Goal: Transaction & Acquisition: Purchase product/service

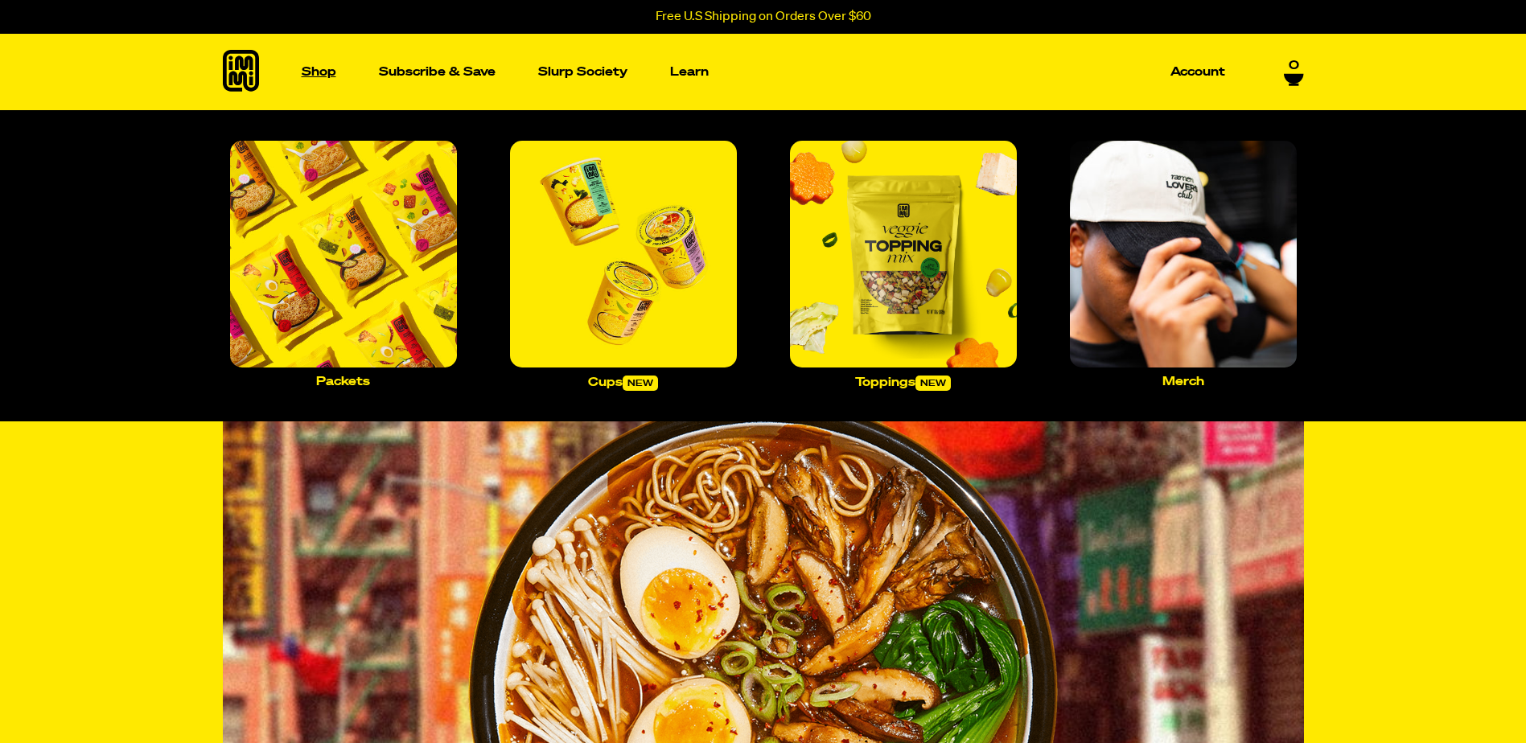
click at [320, 72] on p "Shop" at bounding box center [319, 72] width 35 height 12
click at [317, 216] on img "Main navigation" at bounding box center [343, 254] width 227 height 227
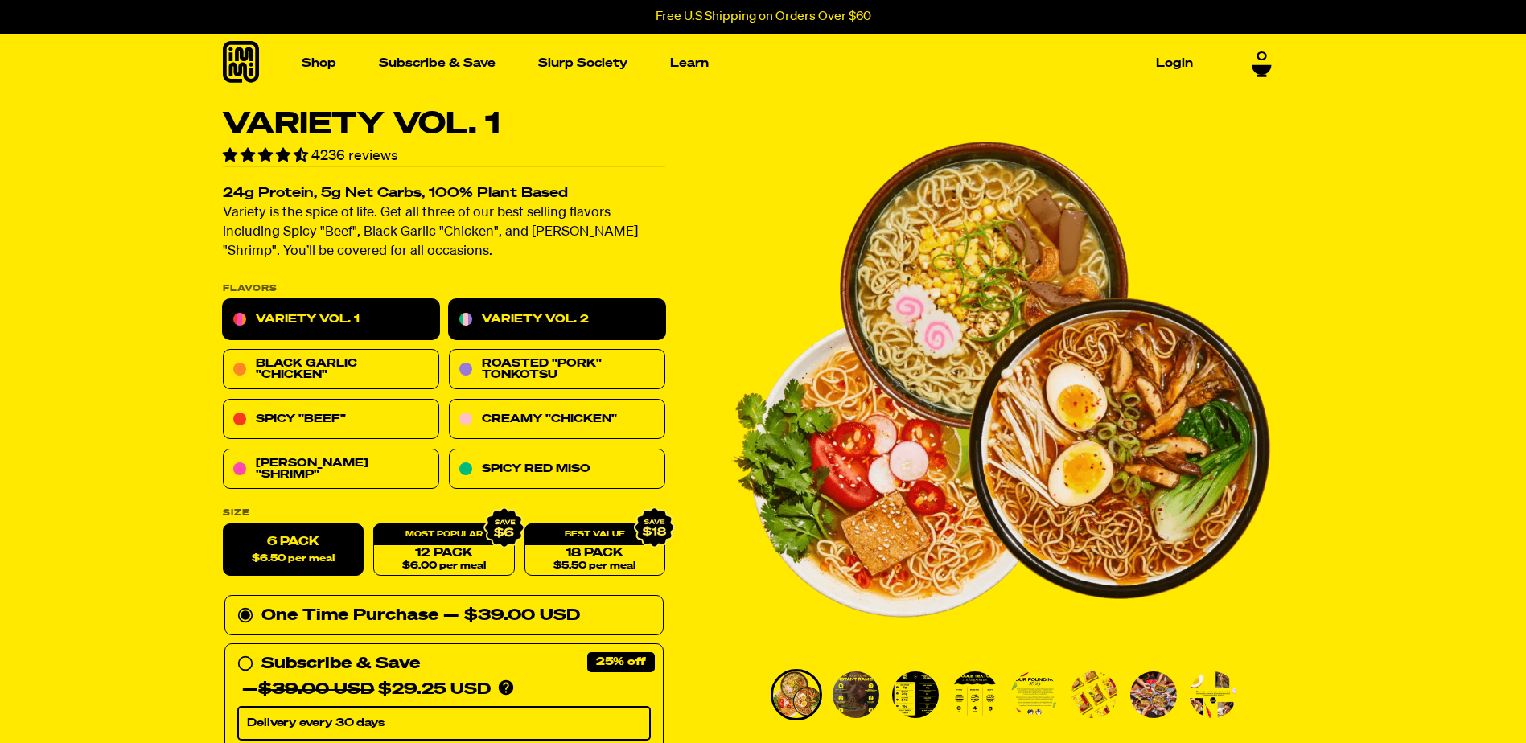
click at [541, 329] on link "Variety Vol. 2" at bounding box center [557, 320] width 216 height 40
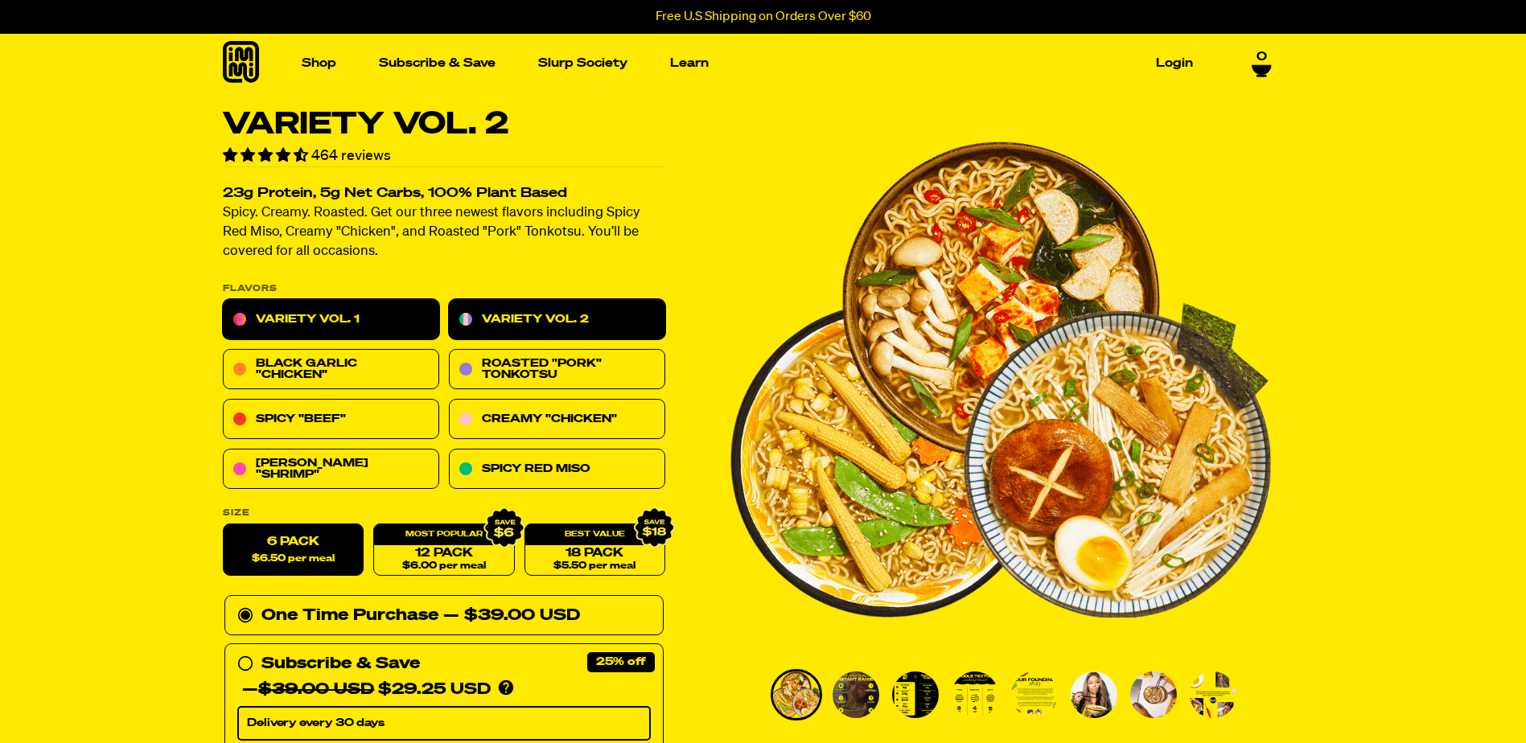
click at [360, 307] on link "Variety Vol. 1" at bounding box center [331, 320] width 216 height 40
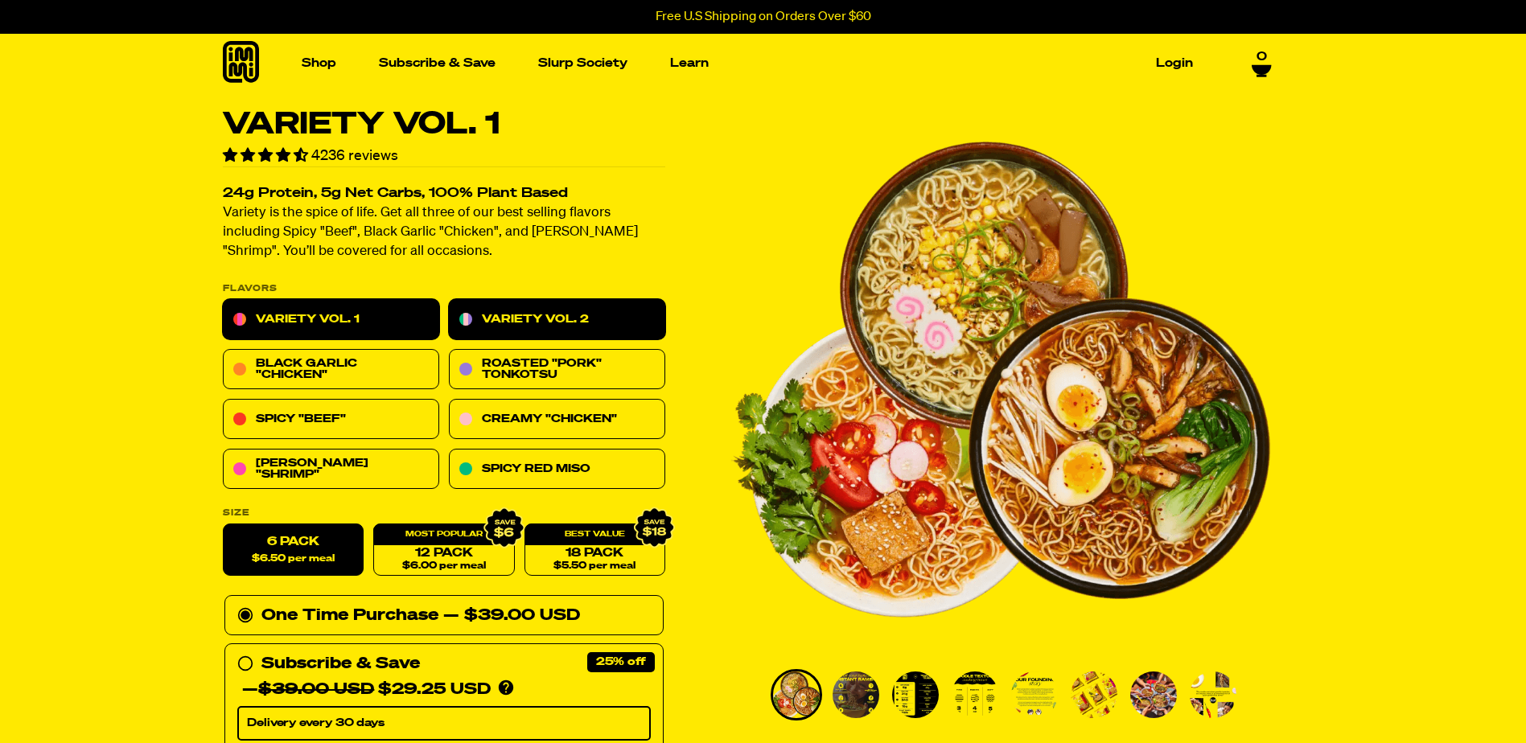
click at [550, 321] on link "Variety Vol. 2" at bounding box center [557, 320] width 216 height 40
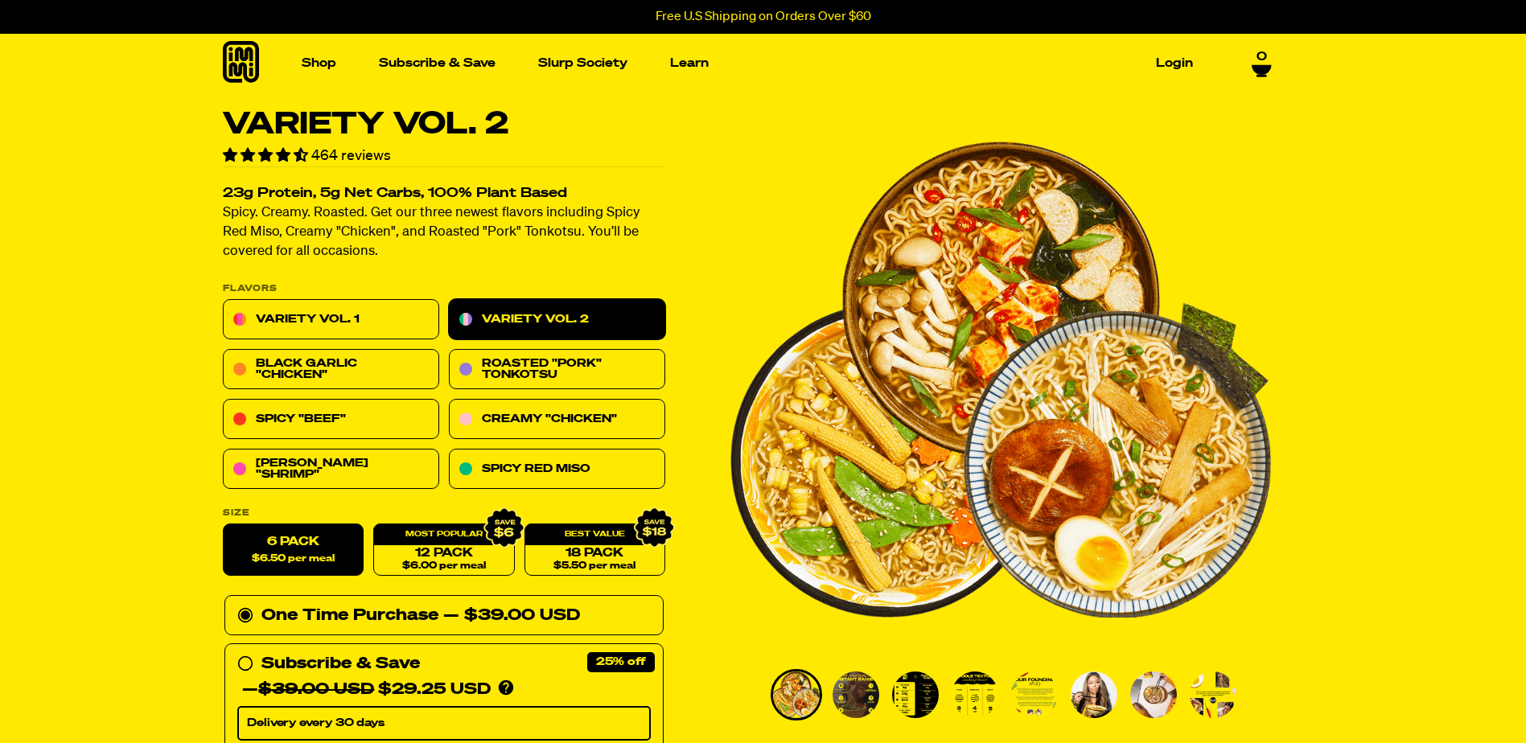
scroll to position [80, 0]
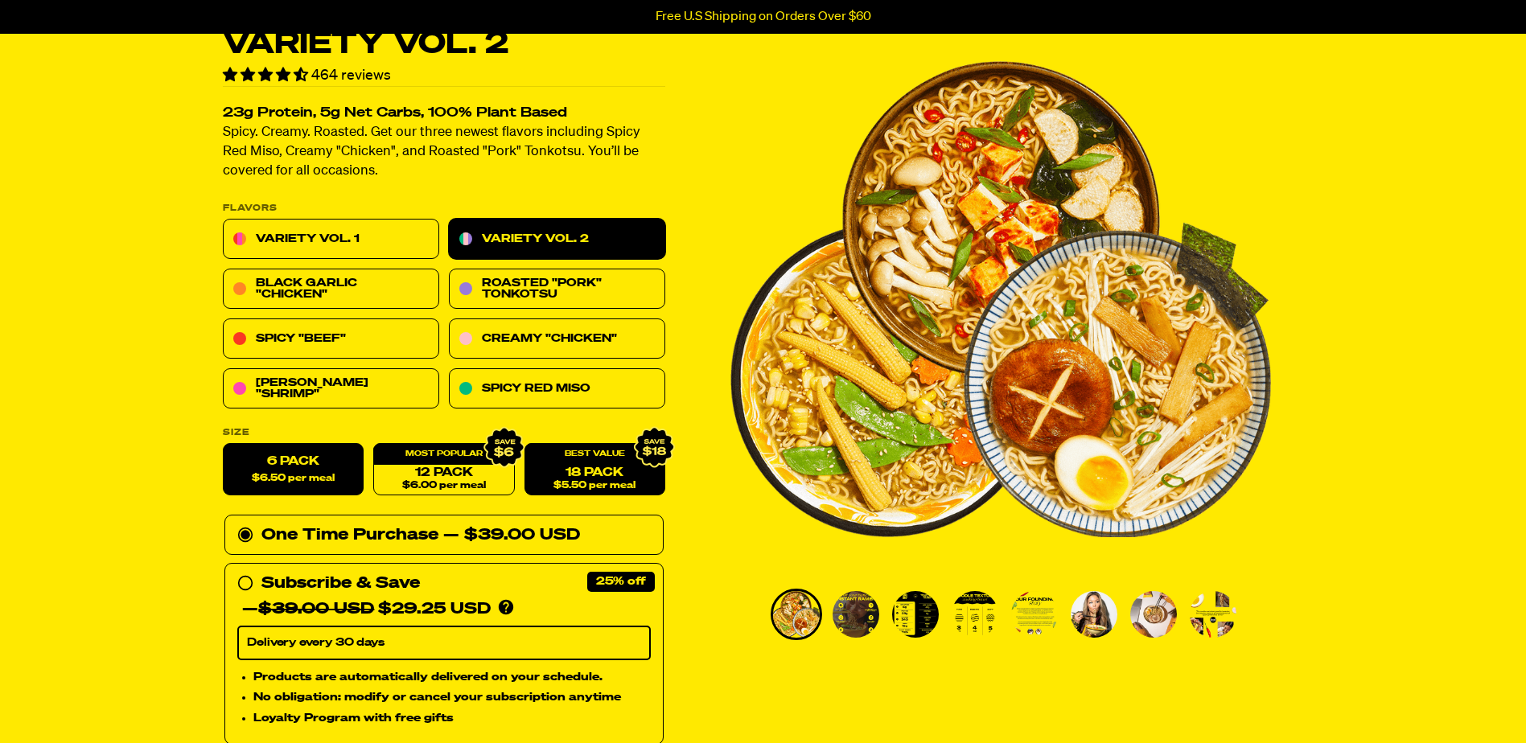
click at [606, 465] on div "18 Pack $5.50 per meal" at bounding box center [594, 470] width 141 height 52
click at [572, 484] on span "$5.50 per meal" at bounding box center [594, 486] width 82 height 10
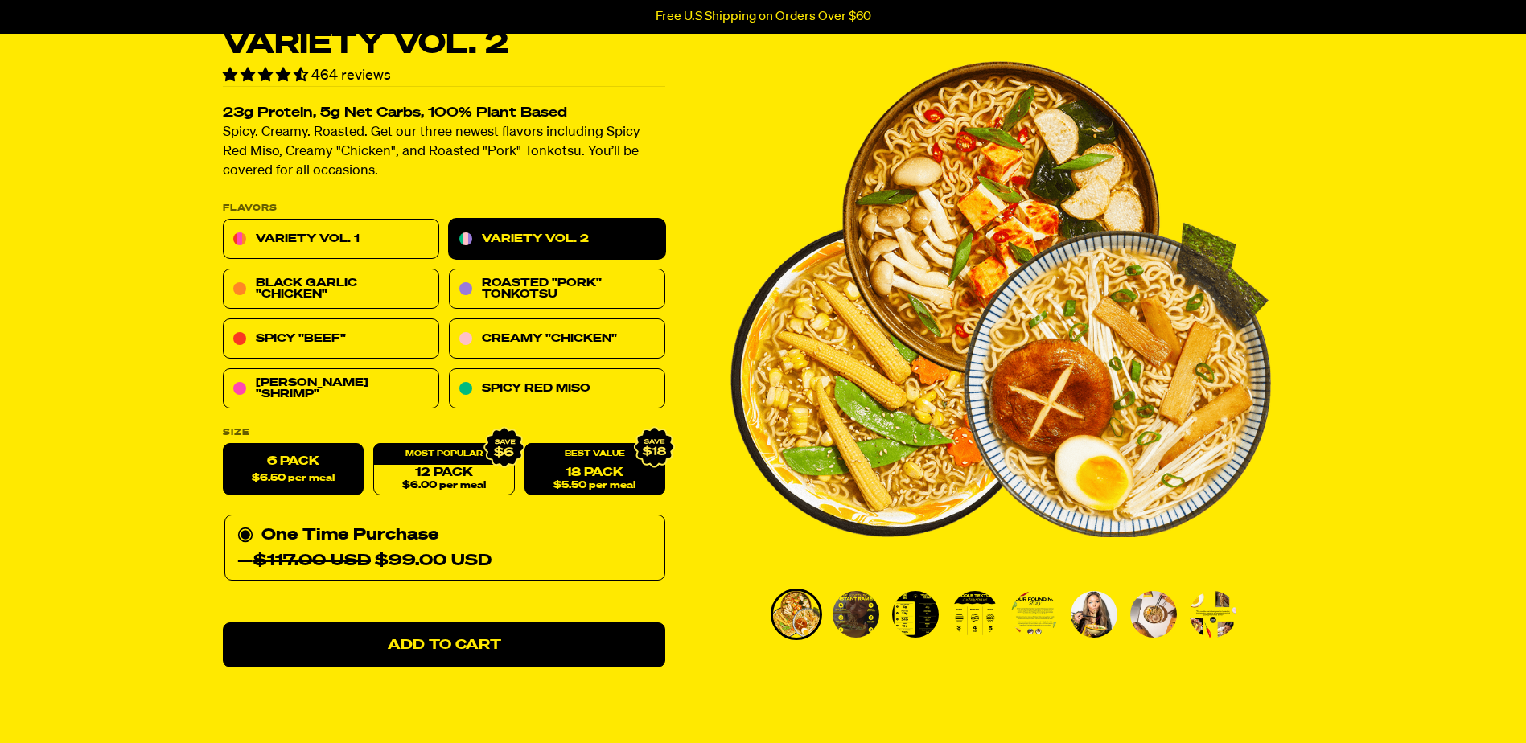
click at [319, 480] on span "$6.50 per meal" at bounding box center [293, 479] width 83 height 10
click at [224, 445] on input "6 Pack $6.50 per meal" at bounding box center [223, 444] width 1 height 1
radio input "true"
